Goal: Task Accomplishment & Management: Manage account settings

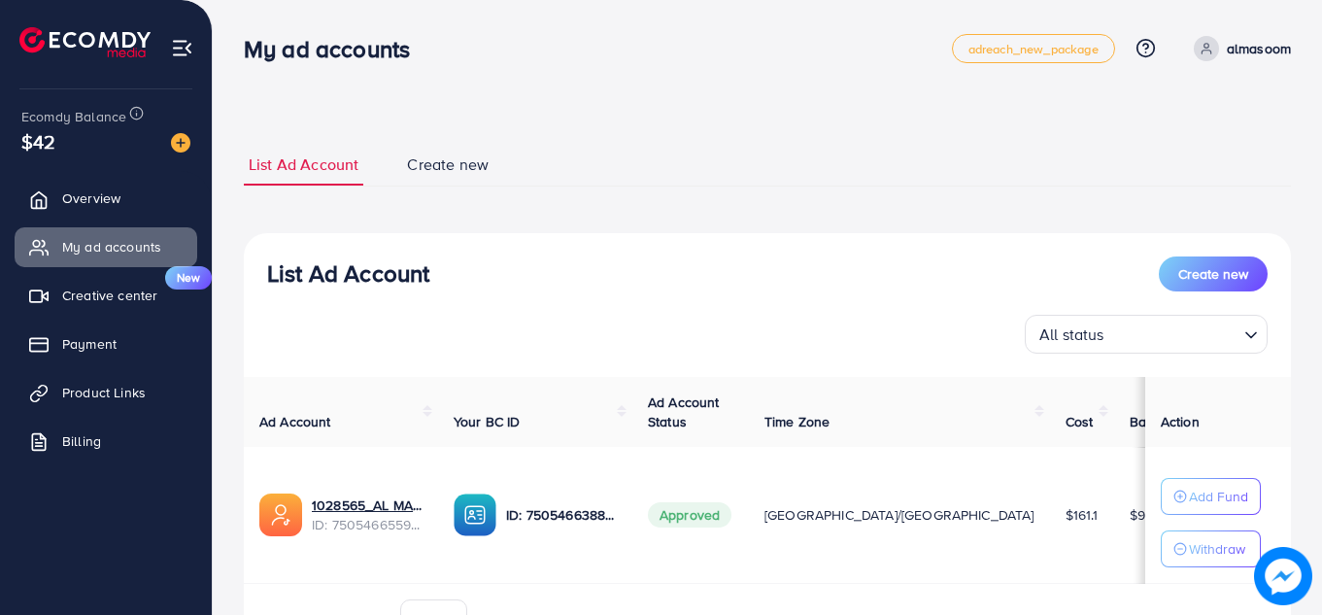
scroll to position [109, 0]
click at [1189, 554] on p "Withdraw" at bounding box center [1217, 548] width 56 height 23
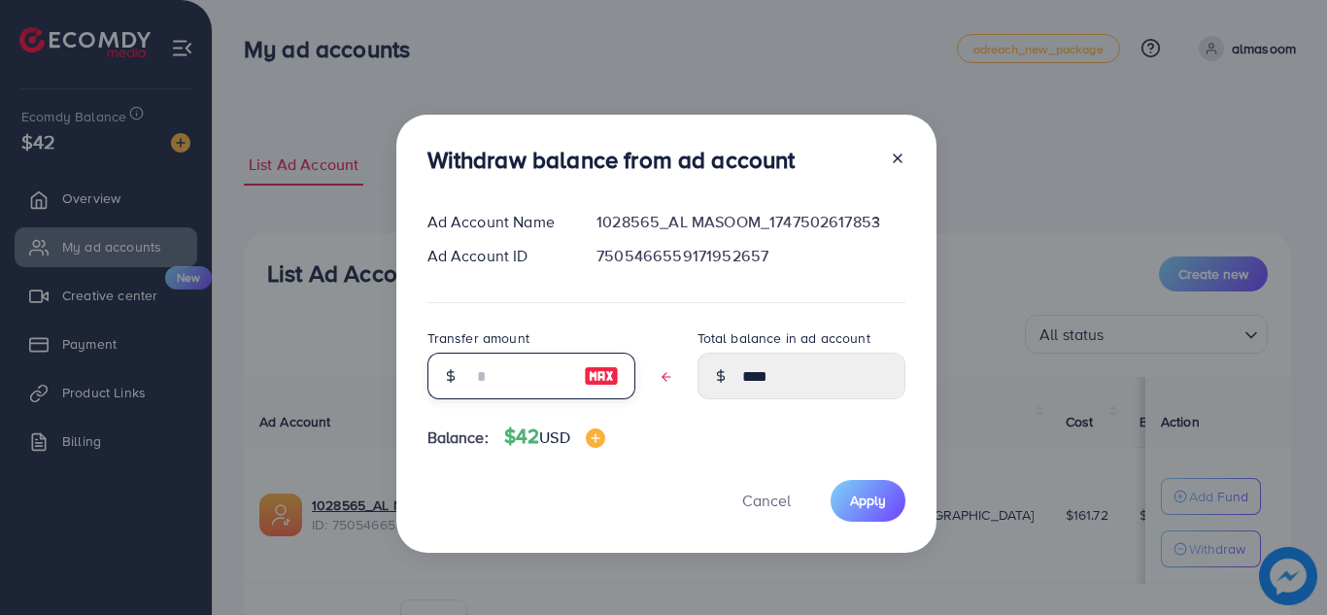
click at [509, 375] on input "text" at bounding box center [520, 376] width 97 height 47
type input "*"
type input "****"
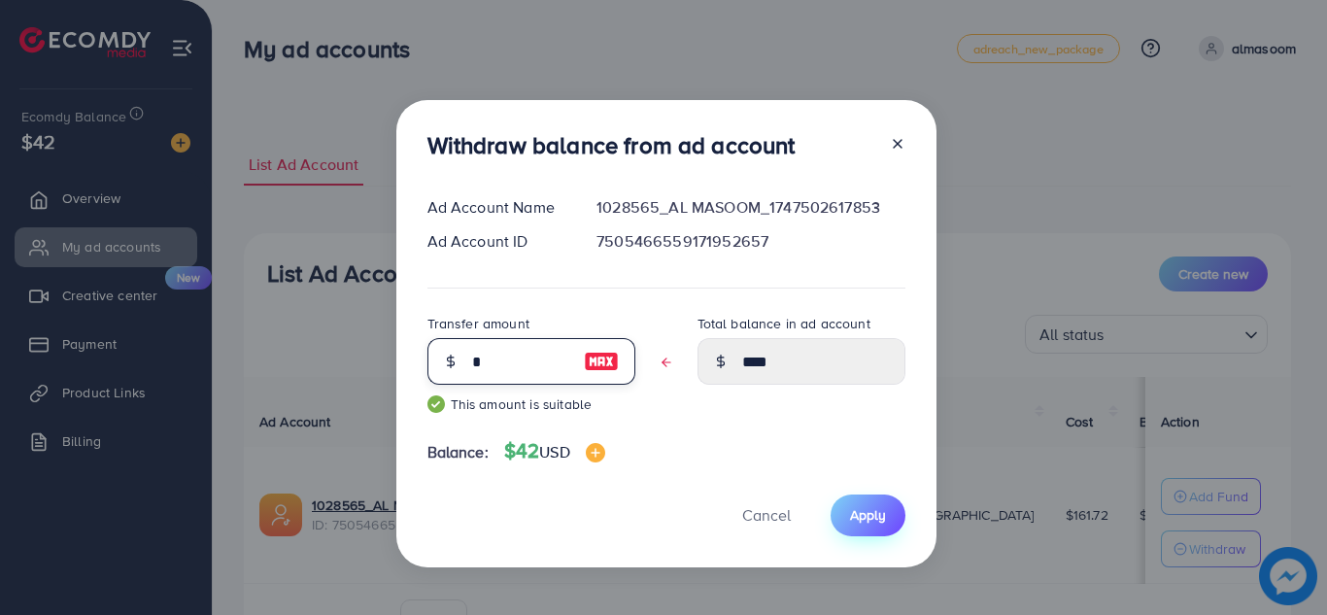
type input "*"
click at [866, 520] on span "Apply" at bounding box center [868, 514] width 36 height 19
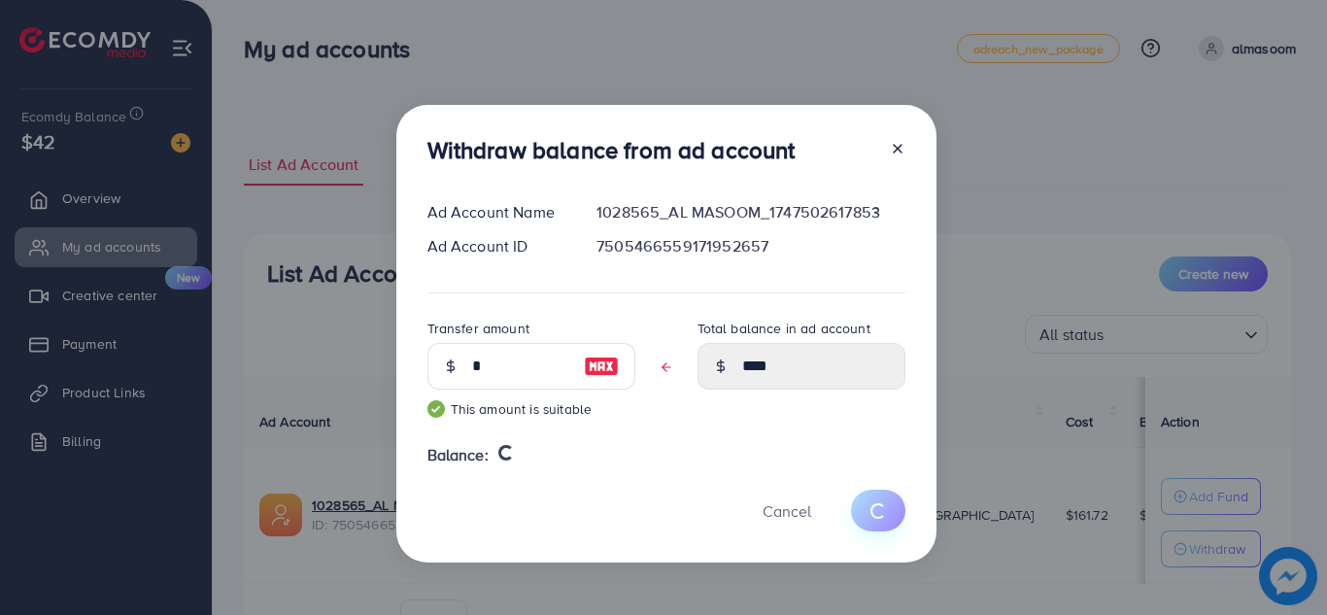
type input "****"
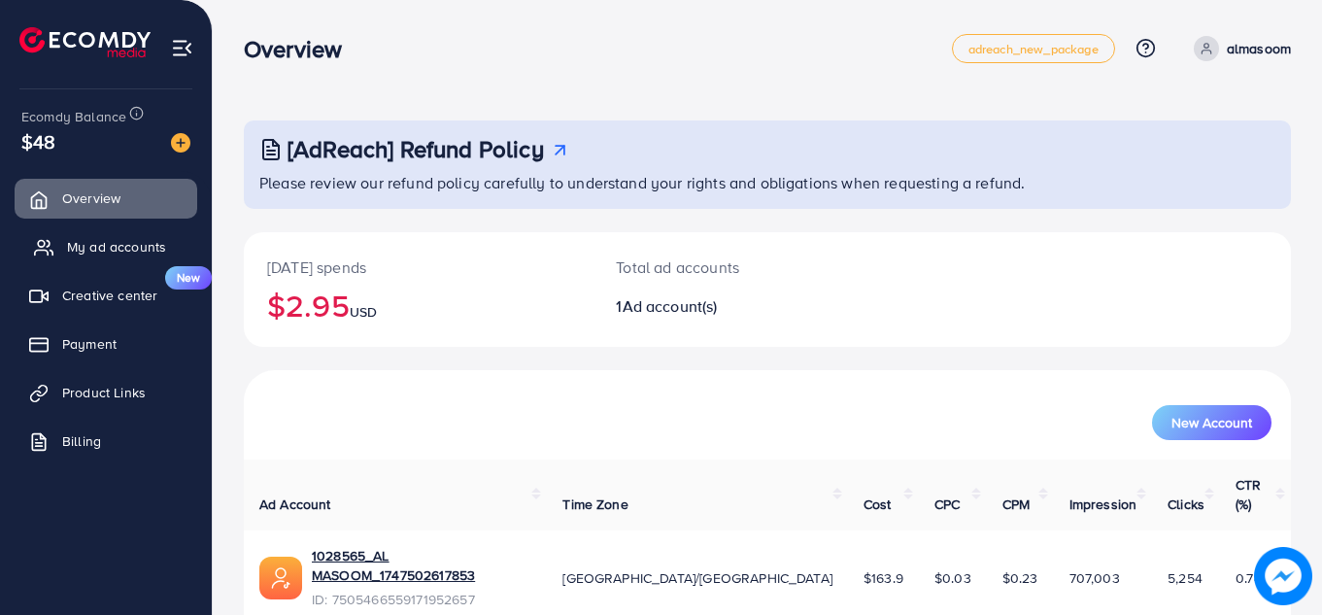
click at [84, 252] on span "My ad accounts" at bounding box center [116, 246] width 99 height 19
click at [84, 243] on span "My ad accounts" at bounding box center [116, 246] width 99 height 19
click at [84, 243] on span "My ad accounts" at bounding box center [111, 246] width 99 height 19
